Goal: Communication & Community: Ask a question

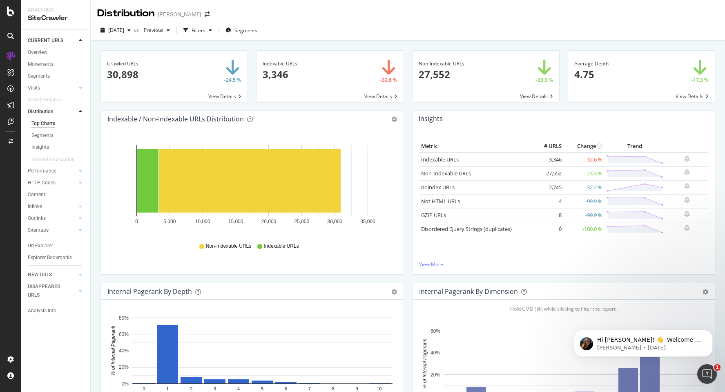
scroll to position [172, 0]
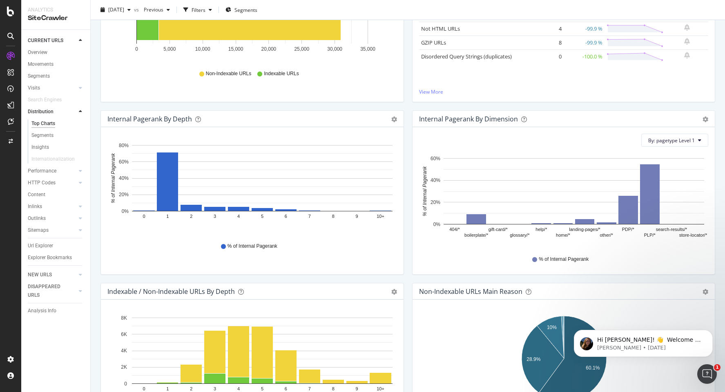
click at [92, 56] on div "Crawled URLs 30,898 -24.5 % View Details Indexable URLs 3,346 -32.6 % View Deta…" at bounding box center [408, 64] width 635 height 392
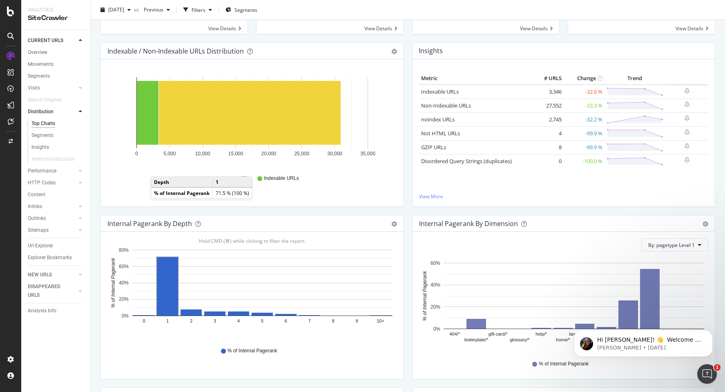
scroll to position [0, 0]
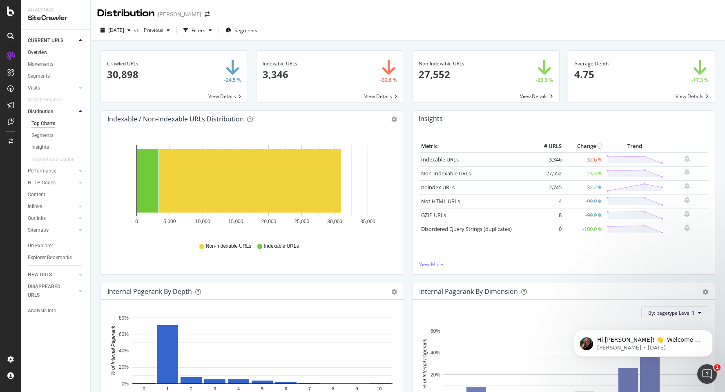
click at [48, 49] on link "Overview" at bounding box center [56, 52] width 57 height 9
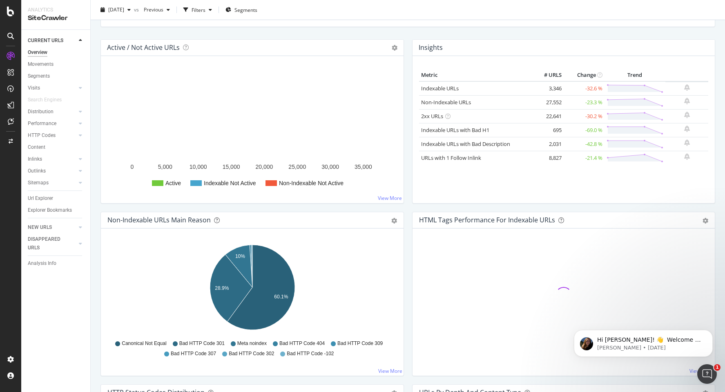
scroll to position [85, 0]
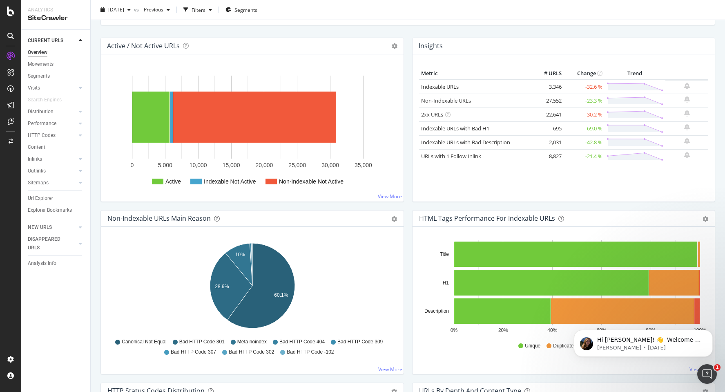
click at [56, 309] on div "CURRENT URLS Overview Movements Segments Visits Analysis Orphan URLs Search Eng…" at bounding box center [55, 211] width 69 height 362
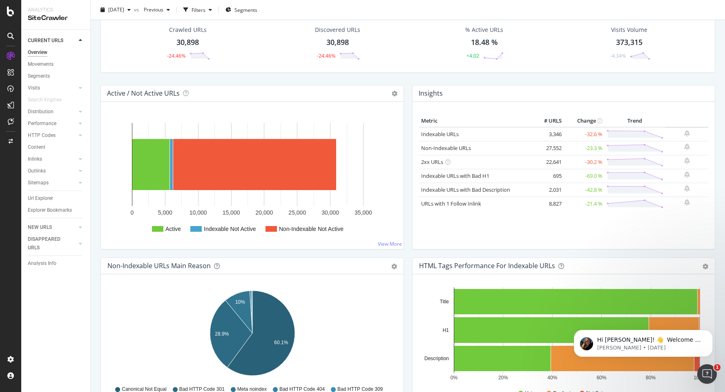
scroll to position [0, 0]
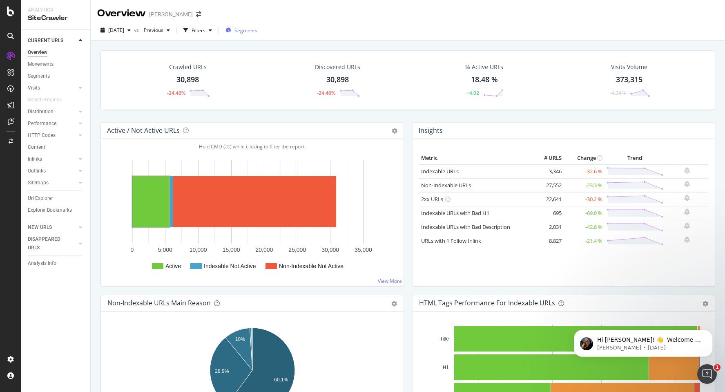
click at [257, 36] on div "Segments" at bounding box center [242, 30] width 32 height 12
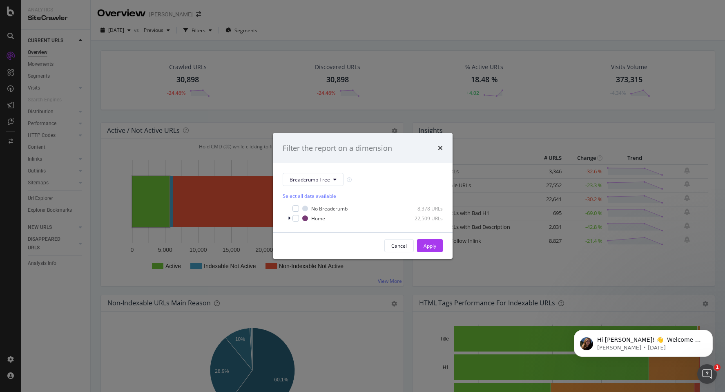
click at [273, 51] on div "Filter the report on a dimension Breadcrumb Tree Select all data available No B…" at bounding box center [362, 196] width 725 height 392
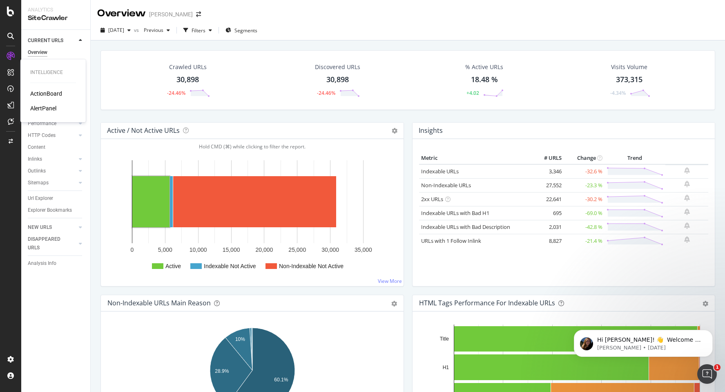
click at [42, 92] on div "ActionBoard" at bounding box center [46, 93] width 32 height 8
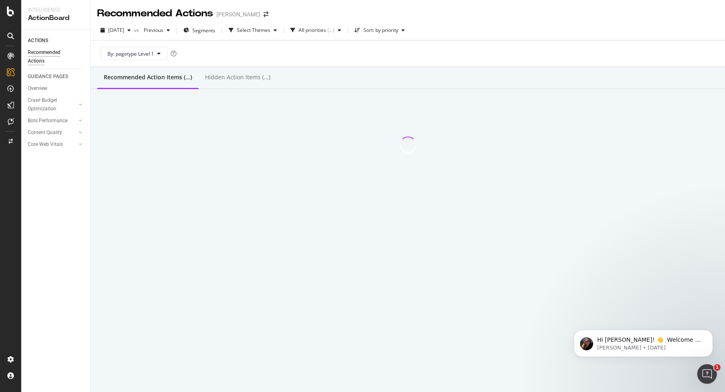
click at [281, 55] on div "By: pagetype Level 1" at bounding box center [407, 53] width 621 height 26
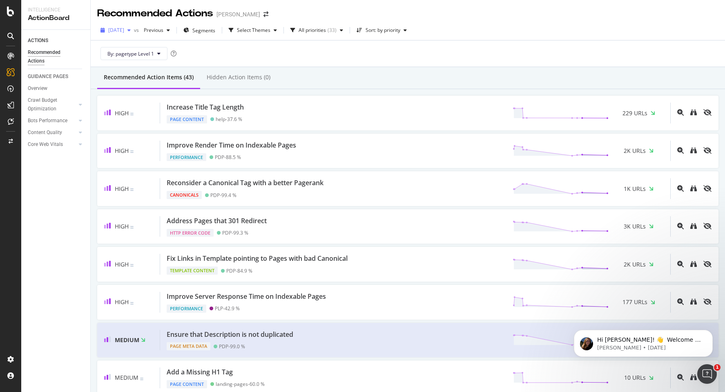
click at [124, 33] on span "[DATE]" at bounding box center [116, 30] width 16 height 7
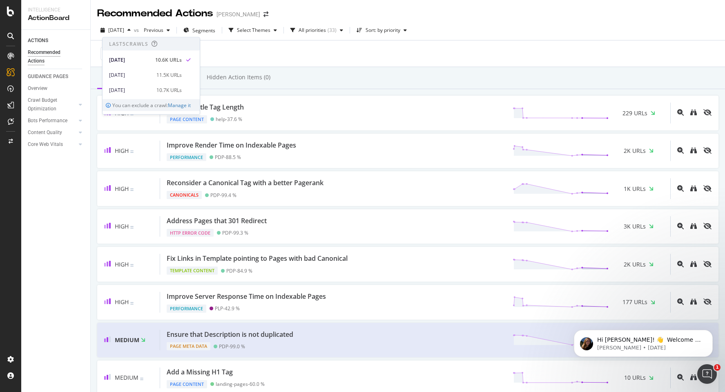
click at [223, 51] on div "By: pagetype Level 1" at bounding box center [407, 53] width 621 height 26
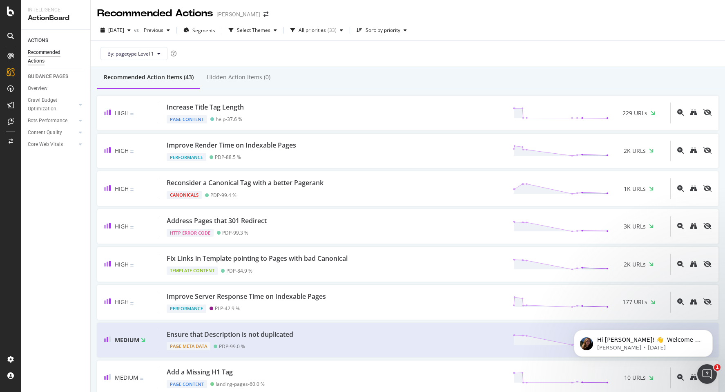
click at [43, 55] on div "Recommended Actions" at bounding box center [52, 56] width 49 height 17
click at [51, 102] on div "Crawl Budget Optimization" at bounding box center [49, 104] width 43 height 17
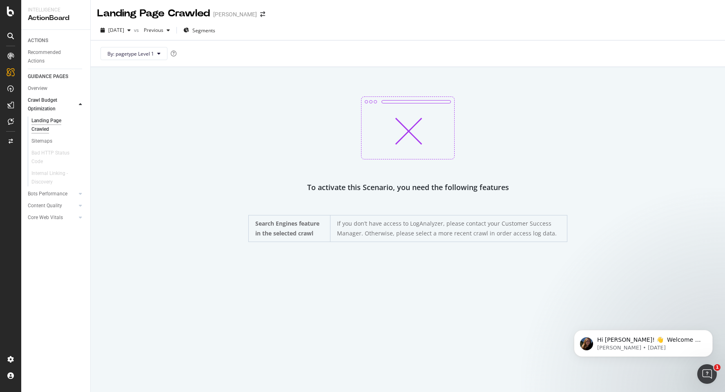
click at [41, 140] on div "Sitemaps" at bounding box center [41, 141] width 21 height 9
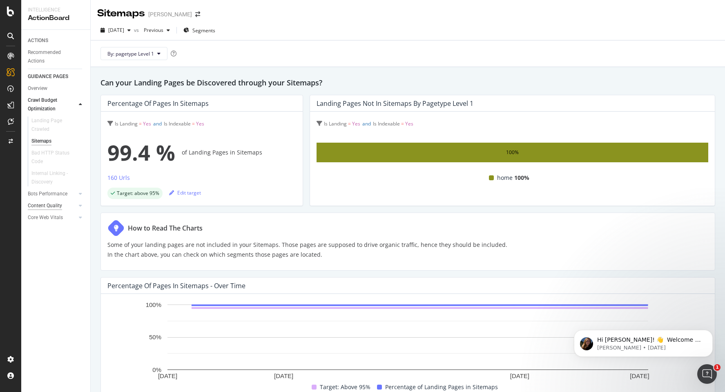
click at [47, 206] on div "Content Quality" at bounding box center [45, 205] width 34 height 9
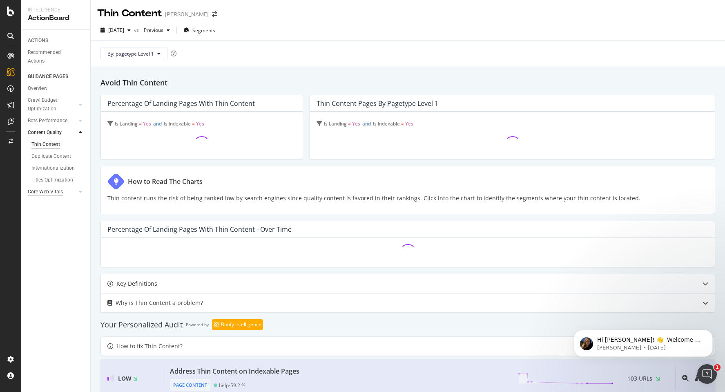
click at [47, 193] on div "Core Web Vitals" at bounding box center [45, 192] width 35 height 9
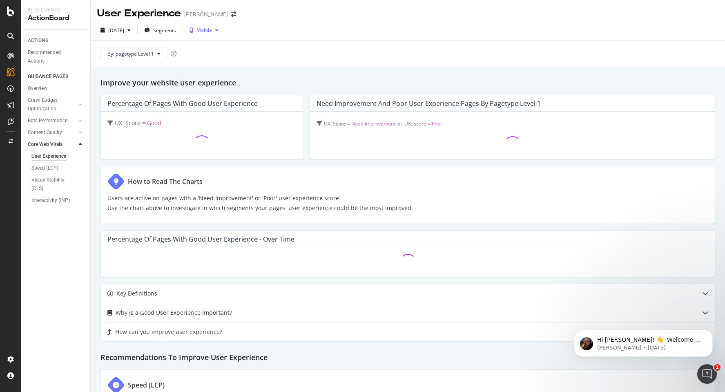
click at [219, 30] on icon "button" at bounding box center [216, 30] width 3 height 5
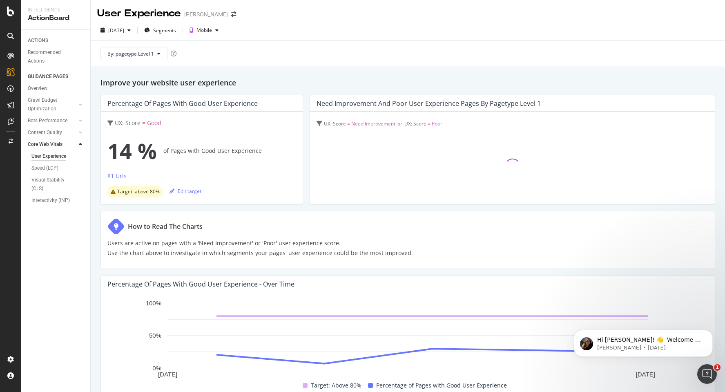
click at [292, 45] on div "By: pagetype Level 1" at bounding box center [407, 53] width 621 height 26
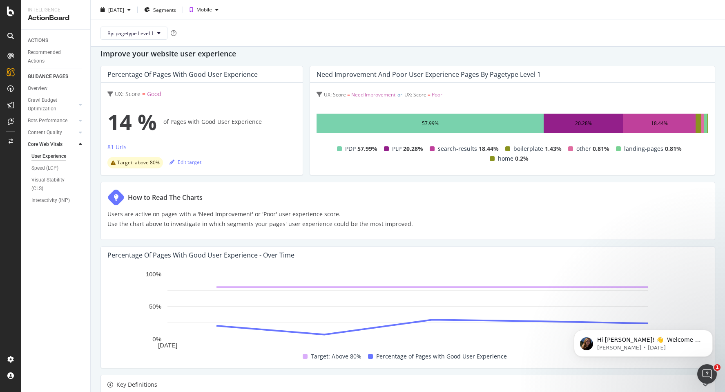
scroll to position [30, 0]
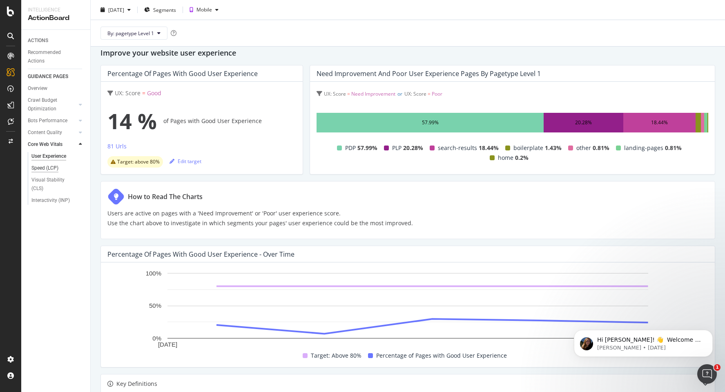
click at [45, 172] on div "Speed (LCP)" at bounding box center [44, 168] width 27 height 9
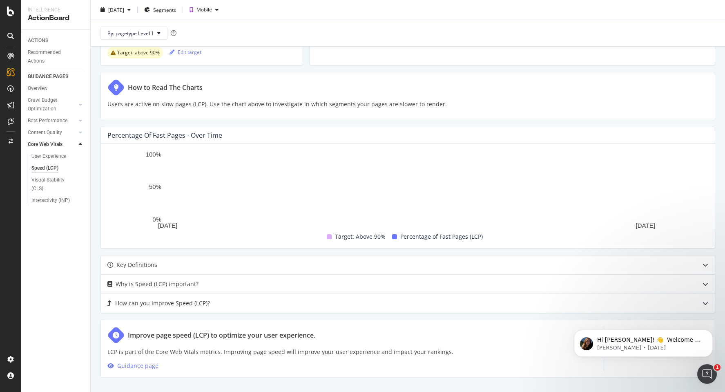
scroll to position [141, 0]
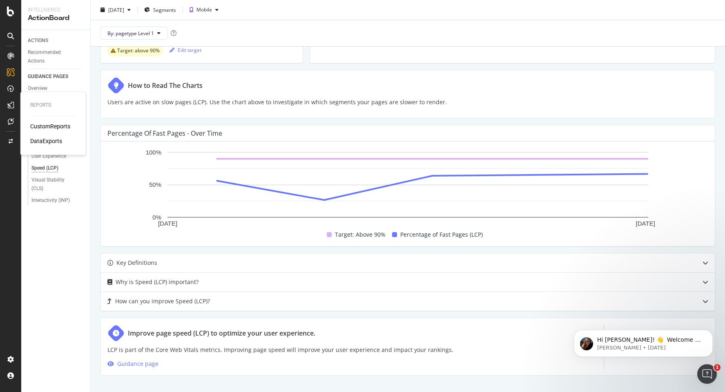
click at [52, 138] on div "DataExports" at bounding box center [46, 141] width 32 height 8
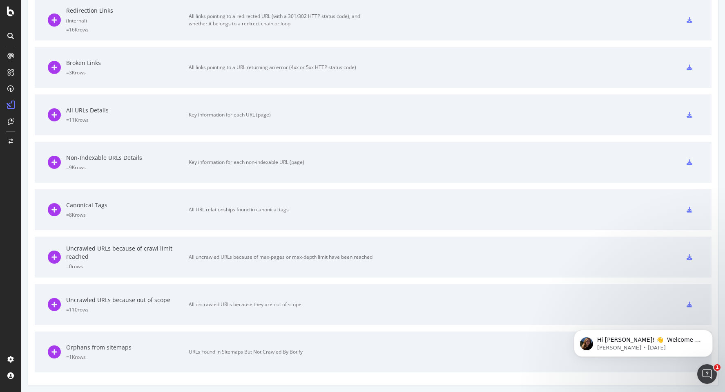
scroll to position [337, 0]
click at [713, 333] on button "Dismiss notification" at bounding box center [710, 332] width 11 height 11
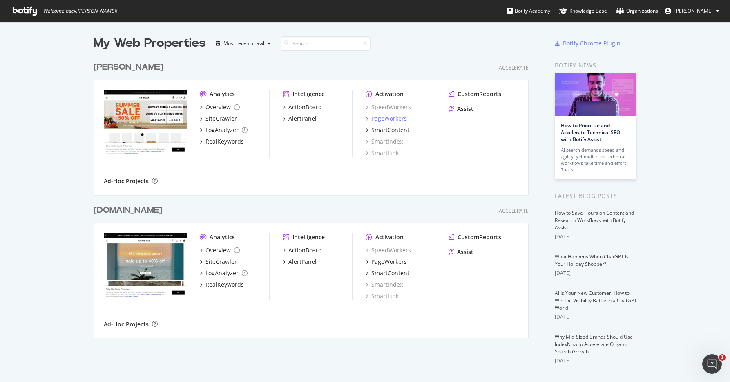
click at [383, 119] on div "PageWorkers" at bounding box center [389, 118] width 36 height 8
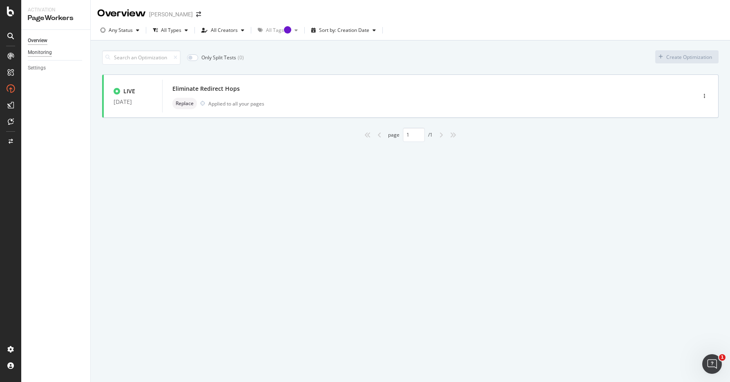
click at [50, 52] on div "Monitoring" at bounding box center [40, 52] width 24 height 9
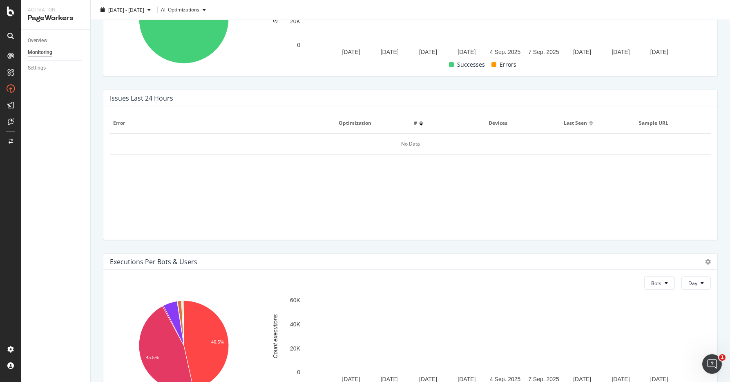
scroll to position [265, 0]
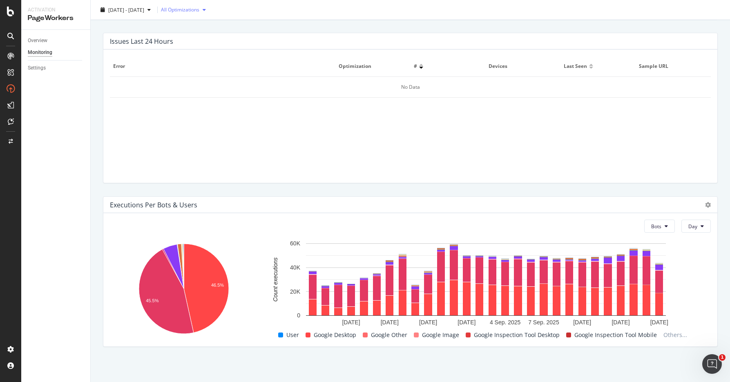
click at [209, 13] on div "All Optimizations" at bounding box center [185, 10] width 48 height 12
click at [60, 38] on link "Overview" at bounding box center [56, 40] width 57 height 9
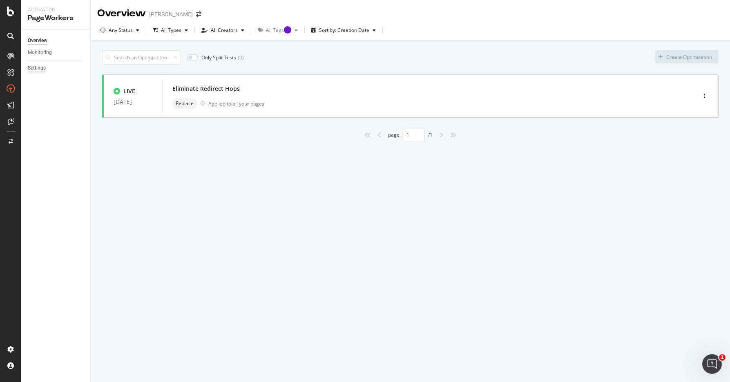
click at [40, 72] on div "Settings" at bounding box center [37, 68] width 18 height 9
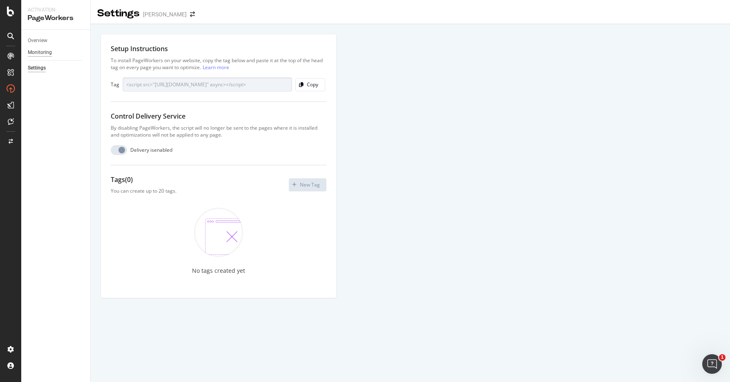
click at [51, 56] on link "Monitoring" at bounding box center [56, 52] width 57 height 9
click at [43, 42] on div "Overview" at bounding box center [38, 40] width 20 height 9
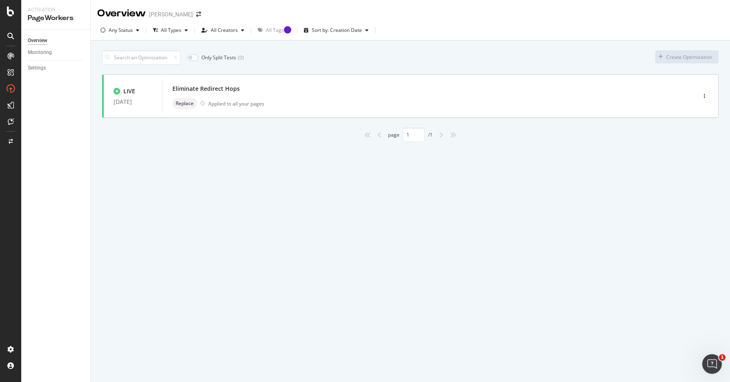
click at [13, 35] on icon at bounding box center [10, 36] width 7 height 7
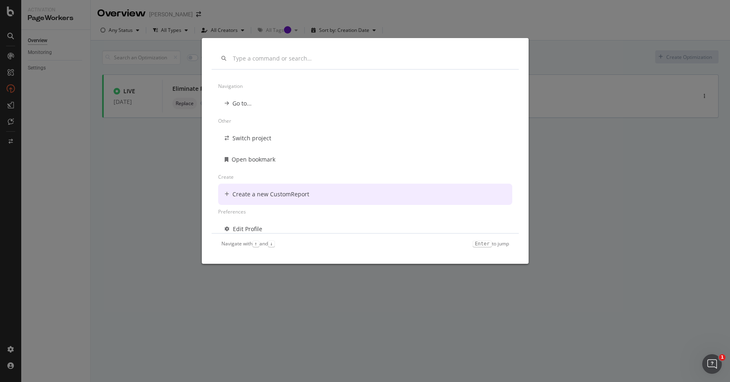
click at [256, 192] on div "Create a new CustomReport" at bounding box center [270, 194] width 77 height 8
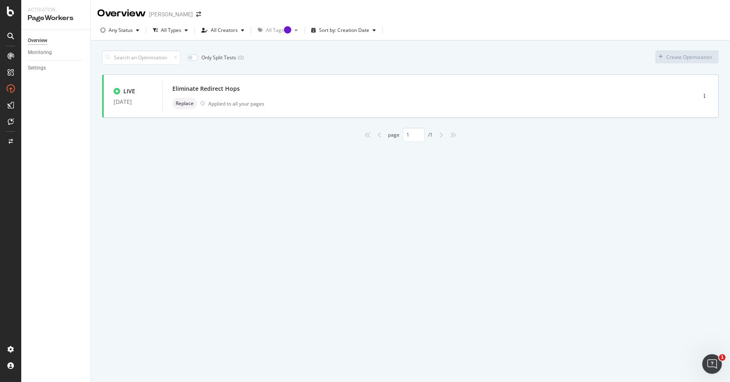
click at [314, 62] on div "Only Split Tests ( 0 ) Create Optimization" at bounding box center [410, 57] width 617 height 14
click at [14, 38] on div at bounding box center [10, 35] width 13 height 13
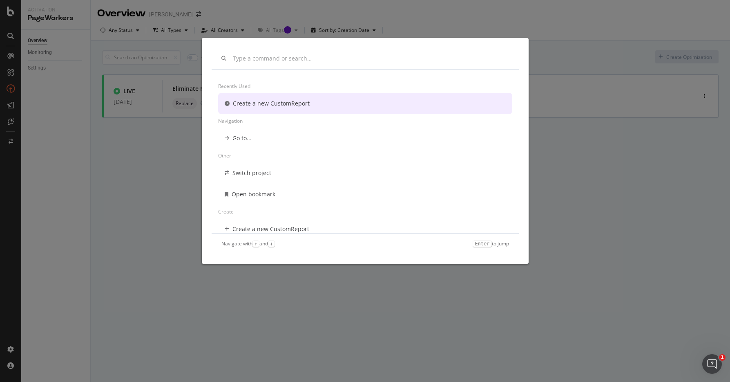
click at [82, 87] on div "Recently used Create a new CustomReport Navigation Go to... Other Switch projec…" at bounding box center [365, 191] width 730 height 382
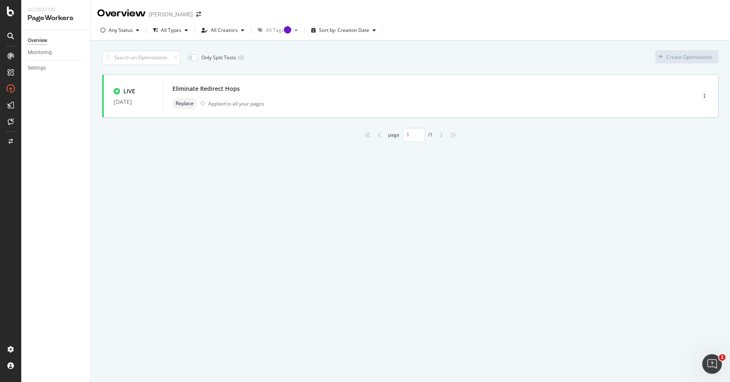
click at [12, 56] on icon at bounding box center [10, 56] width 7 height 7
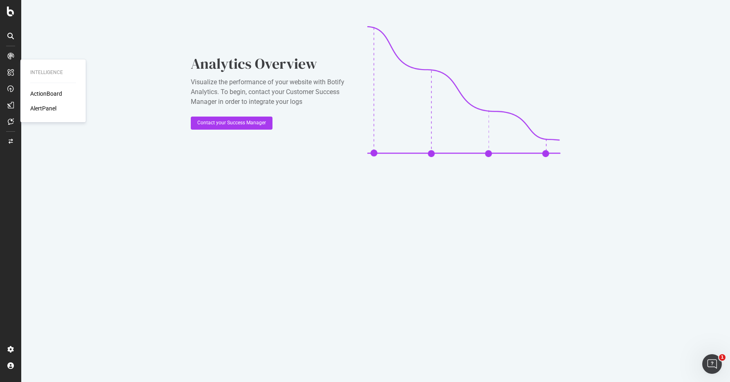
click at [10, 72] on icon at bounding box center [10, 72] width 7 height 7
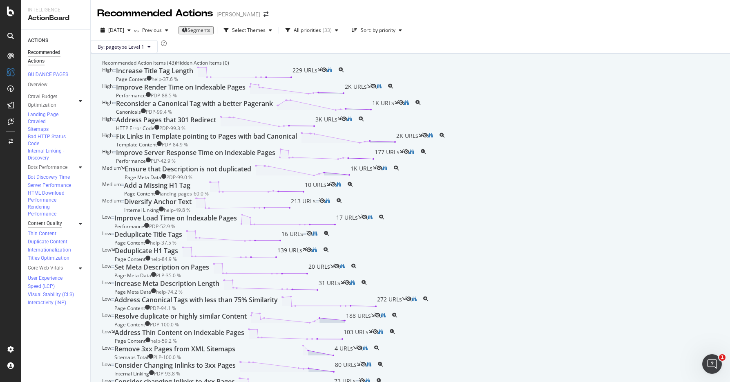
click at [46, 219] on div "Content Quality" at bounding box center [45, 223] width 34 height 9
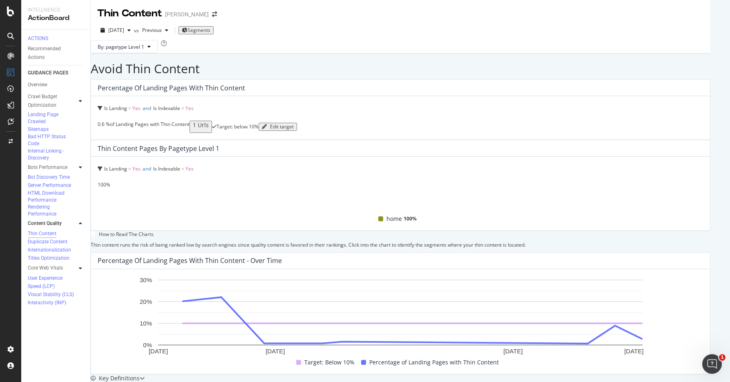
click at [82, 163] on div at bounding box center [80, 167] width 8 height 8
click at [13, 37] on icon at bounding box center [10, 36] width 7 height 7
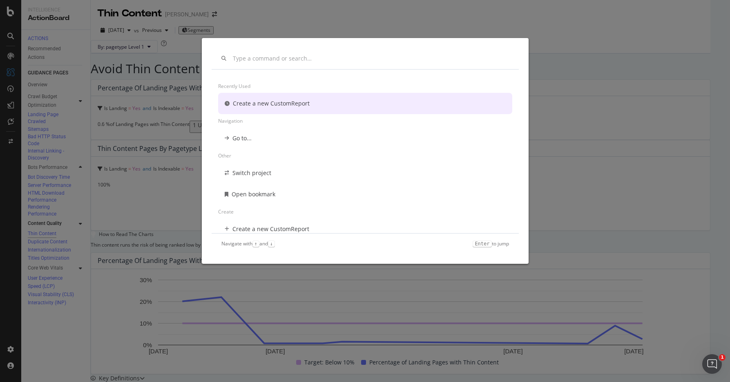
click at [267, 56] on input "modal" at bounding box center [371, 58] width 276 height 7
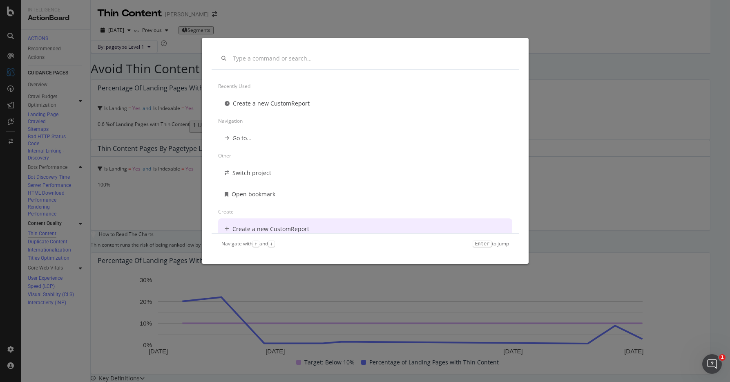
scroll to position [7, 0]
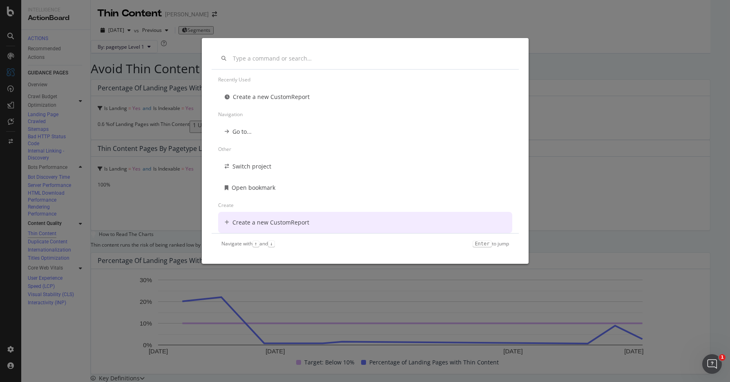
click at [592, 123] on div "Recently used Create a new CustomReport Navigation Go to... Other Switch projec…" at bounding box center [365, 191] width 730 height 382
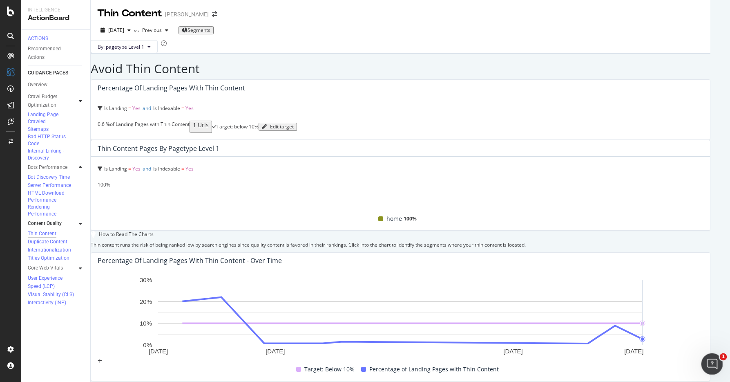
click at [713, 364] on icon "Open Intercom Messenger" at bounding box center [710, 362] width 13 height 13
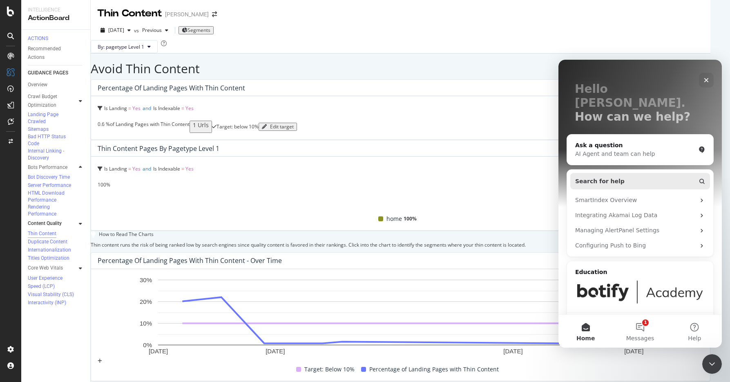
scroll to position [45, 0]
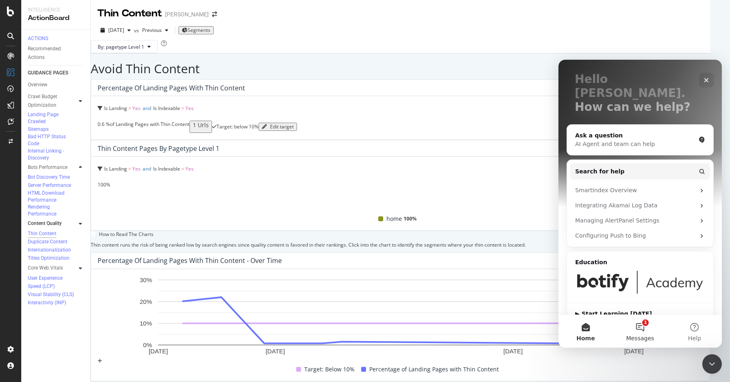
click at [635, 324] on button "1 Messages" at bounding box center [640, 331] width 54 height 33
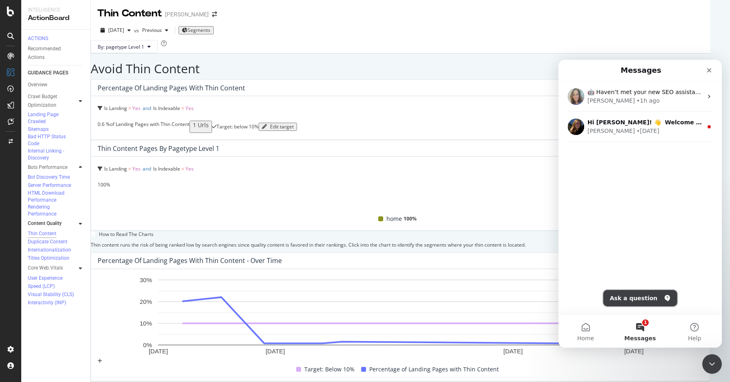
click at [643, 298] on button "Ask a question" at bounding box center [640, 298] width 74 height 16
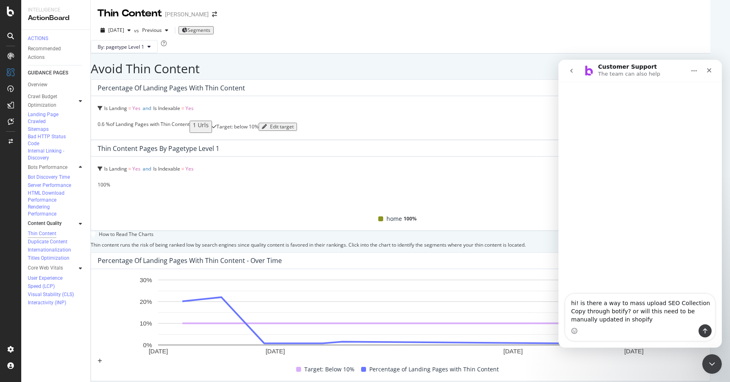
type textarea "hi! is there a way to mass upload SEO Collection Copy through botify? or will t…"
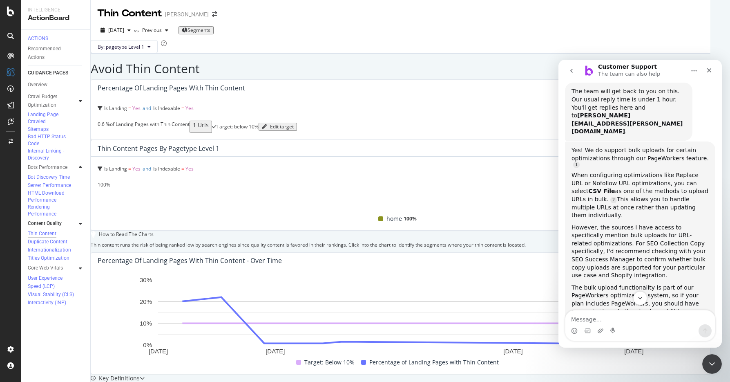
scroll to position [89, 0]
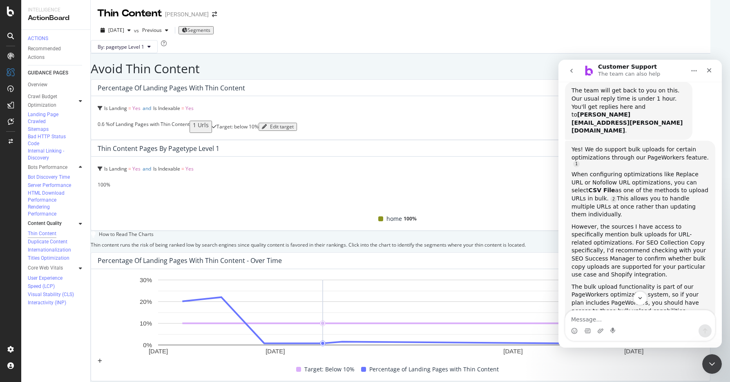
drag, startPoint x: 650, startPoint y: 222, endPoint x: 660, endPoint y: 234, distance: 15.9
click at [660, 234] on div "However, the sources I have access to specifically mention bulk uploads for URL…" at bounding box center [640, 251] width 137 height 56
drag, startPoint x: 648, startPoint y: 221, endPoint x: 662, endPoint y: 235, distance: 20.2
click at [662, 235] on div "However, the sources I have access to specifically mention bulk uploads for URL…" at bounding box center [640, 251] width 137 height 56
copy div "bulk copy uploads are supported for your particular use case and Shopify integr…"
